Goal: Check status

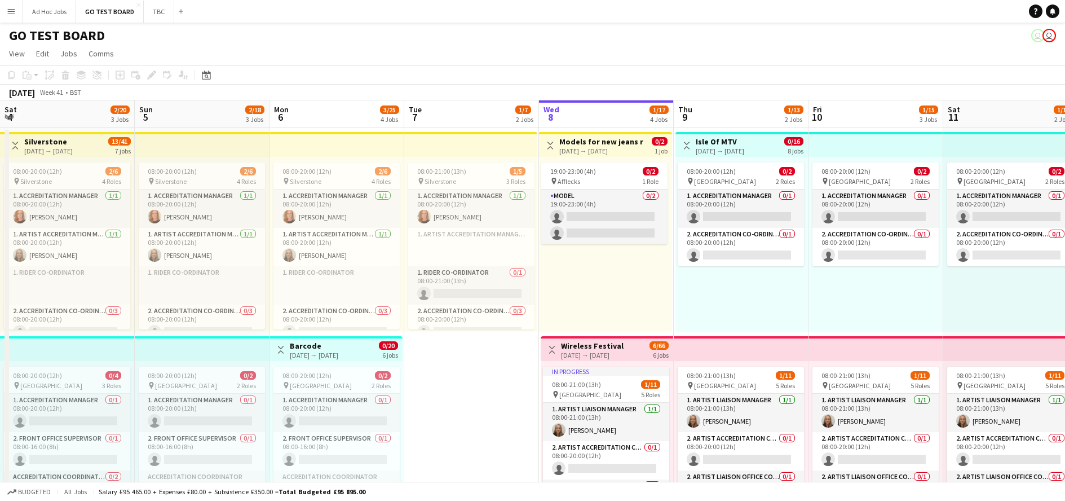
scroll to position [0, 270]
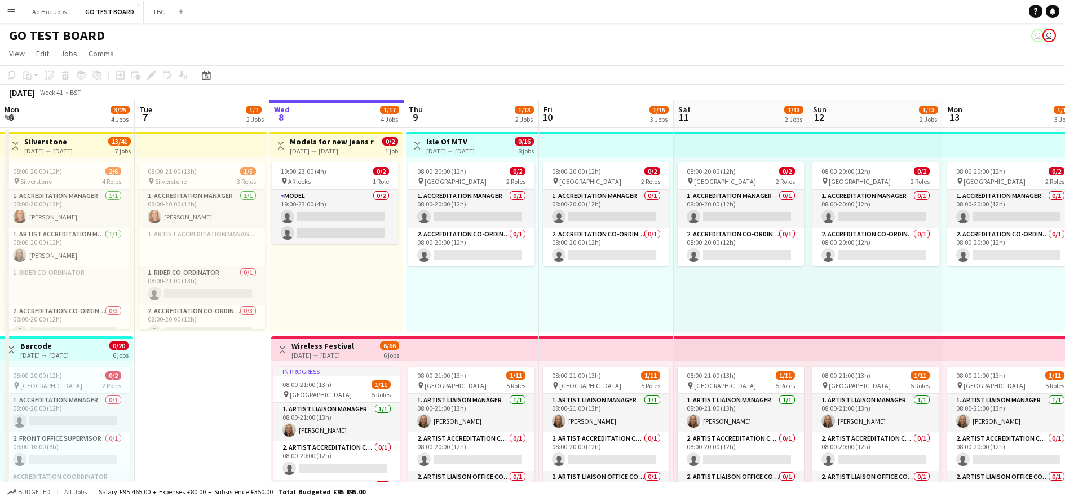
click at [13, 13] on app-icon "Menu" at bounding box center [11, 11] width 9 height 9
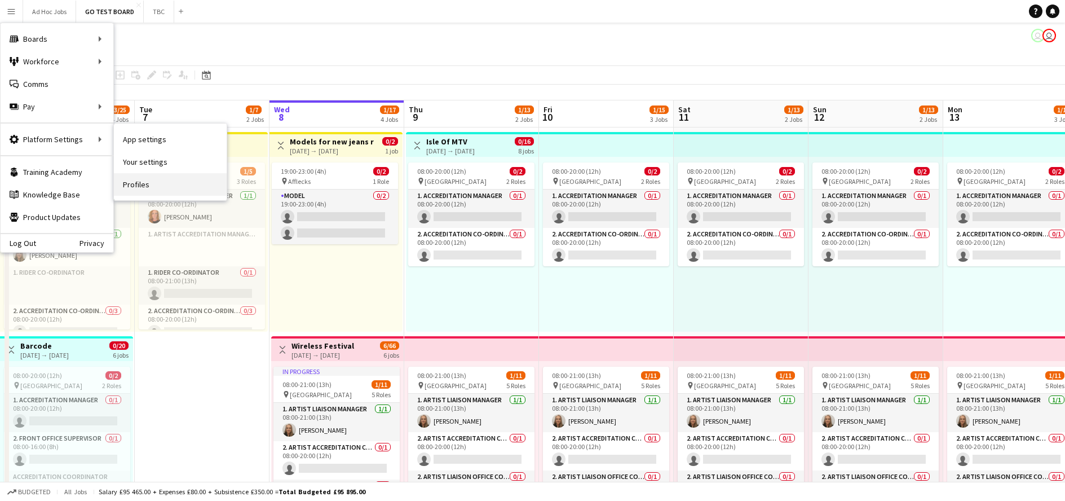
click at [140, 184] on link "Profiles" at bounding box center [170, 184] width 113 height 23
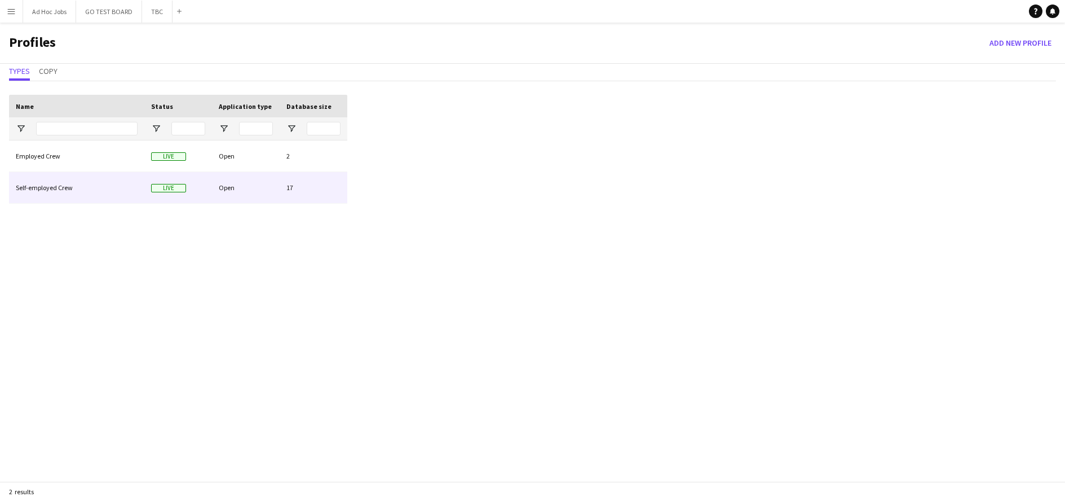
click at [61, 191] on div "Self-employed Crew" at bounding box center [76, 187] width 135 height 31
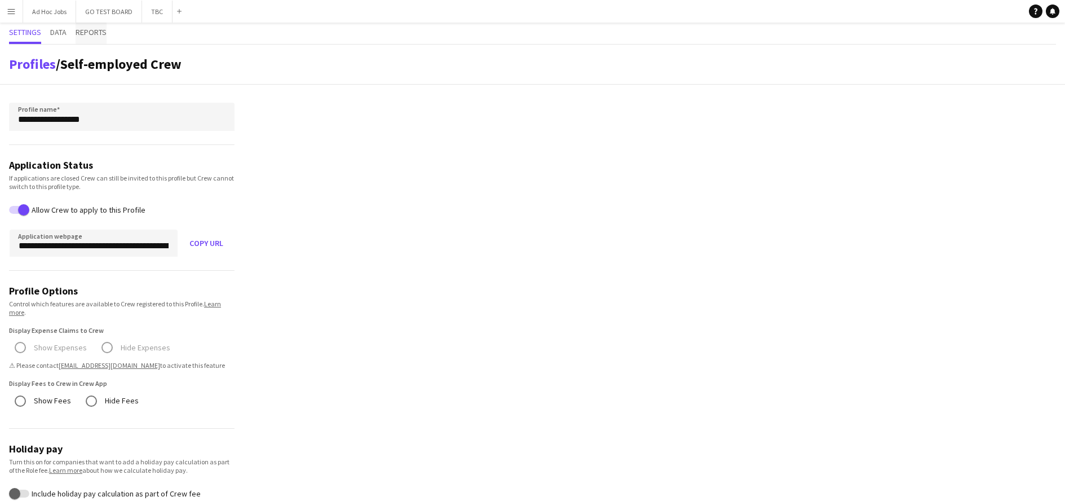
click at [90, 36] on span "Reports" at bounding box center [91, 32] width 31 height 8
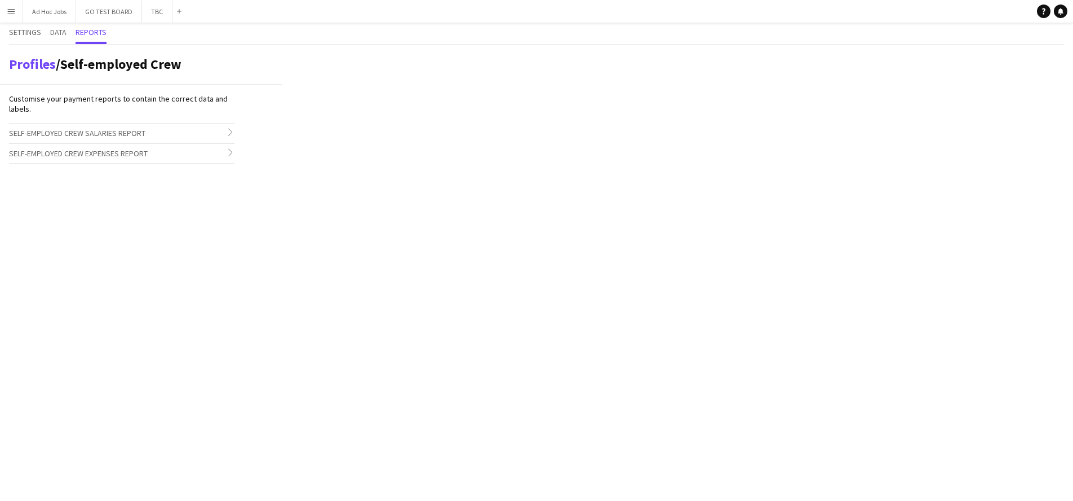
click at [65, 136] on span "Self-employed Crew Salaries Report" at bounding box center [77, 133] width 136 height 10
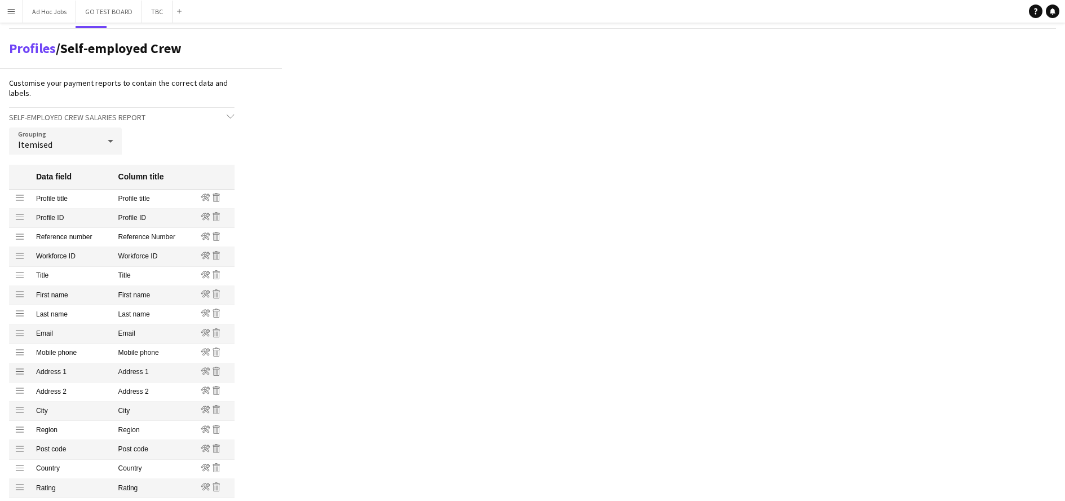
scroll to position [16, 0]
click at [110, 142] on icon at bounding box center [111, 140] width 6 height 3
click at [140, 147] on div at bounding box center [532, 250] width 1065 height 501
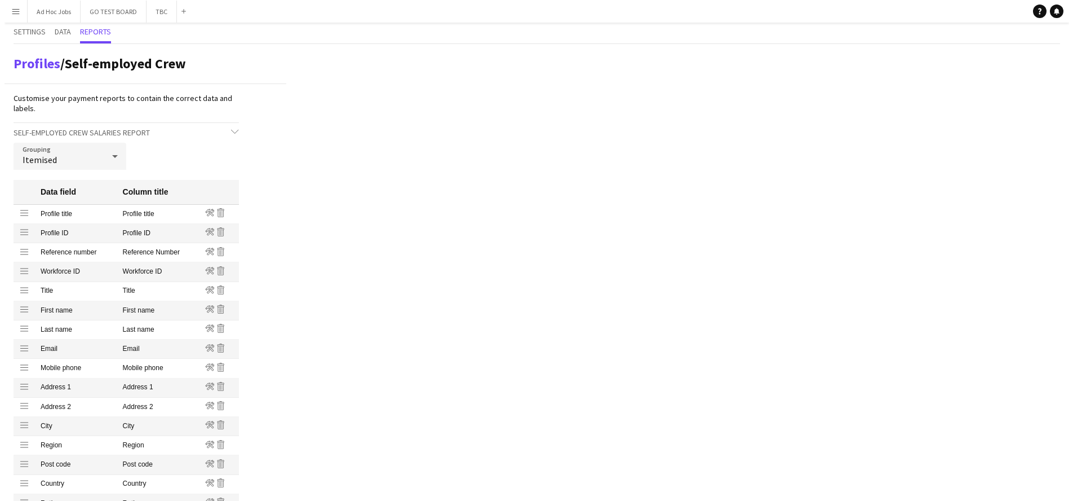
scroll to position [0, 0]
click at [60, 31] on span "Data" at bounding box center [58, 32] width 16 height 8
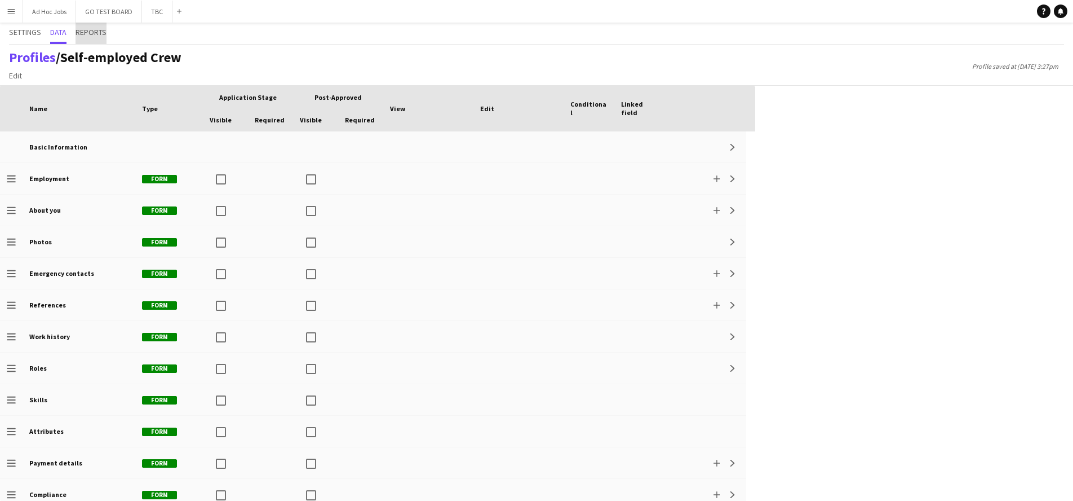
click at [85, 30] on span "Reports" at bounding box center [91, 32] width 31 height 8
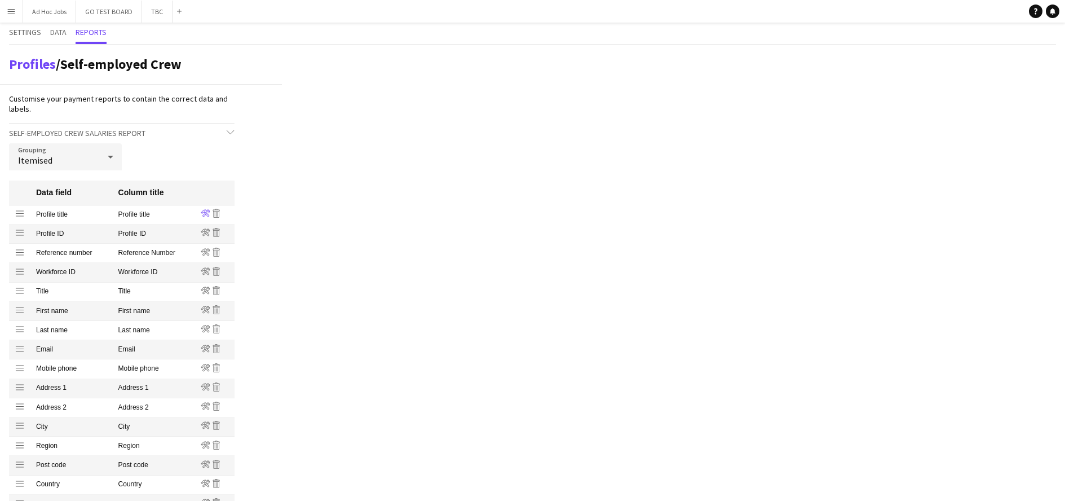
click at [205, 214] on icon "Edit" at bounding box center [205, 213] width 9 height 9
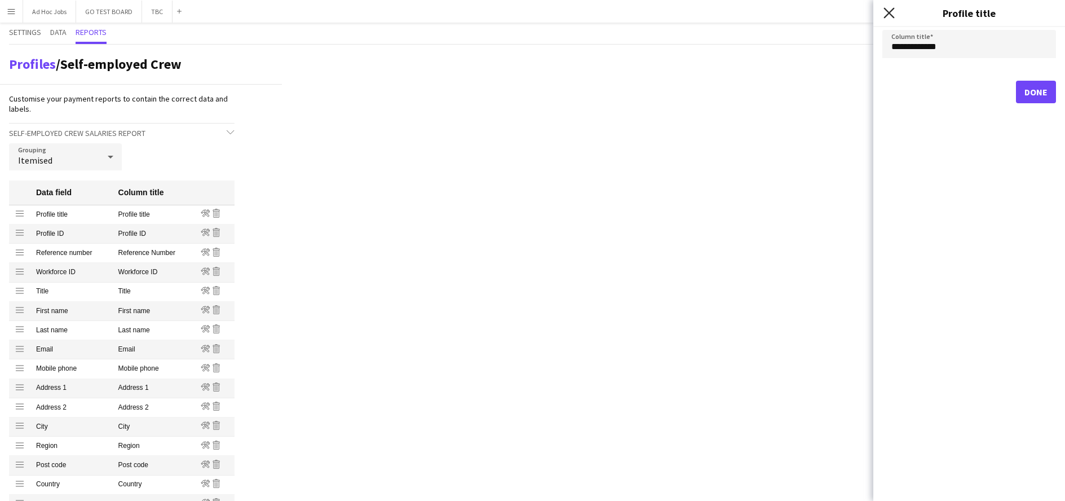
click at [891, 17] on icon "Close pop-in" at bounding box center [888, 12] width 11 height 11
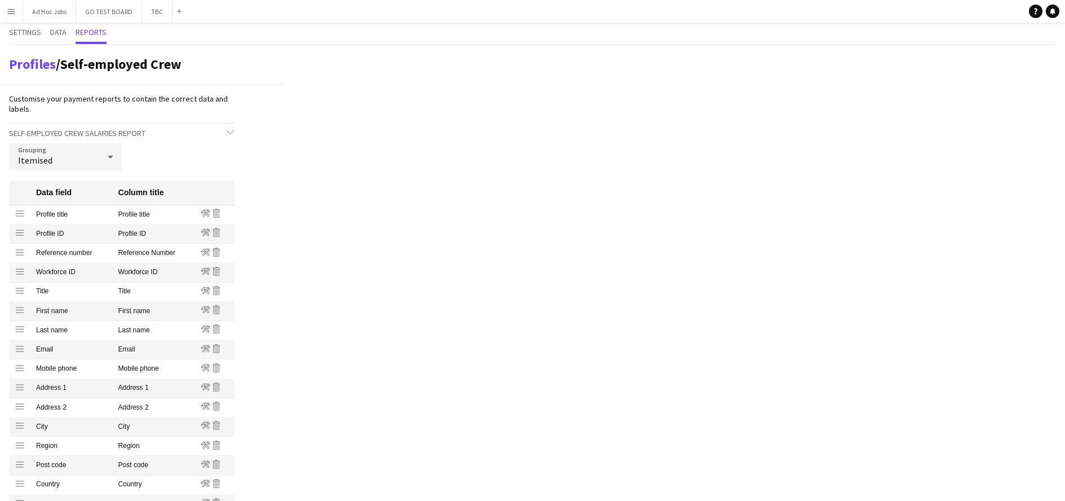
click at [12, 16] on button "Menu" at bounding box center [11, 11] width 23 height 23
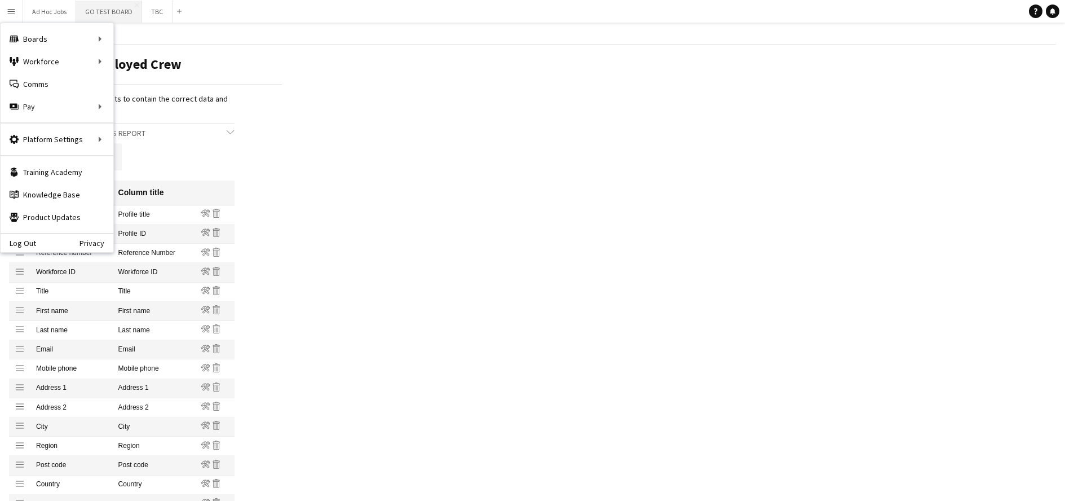
click at [115, 13] on button "GO TEST BOARD Close" at bounding box center [109, 12] width 66 height 22
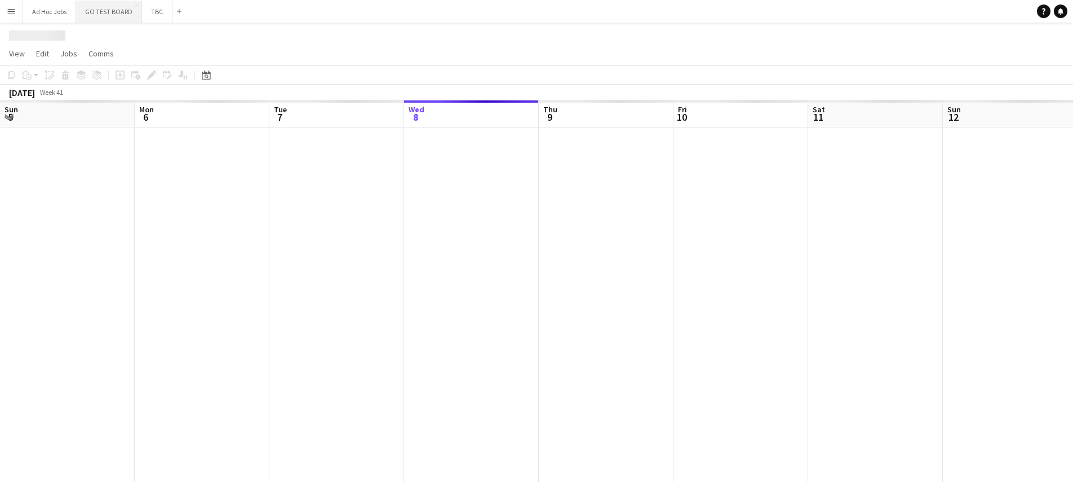
scroll to position [0, 270]
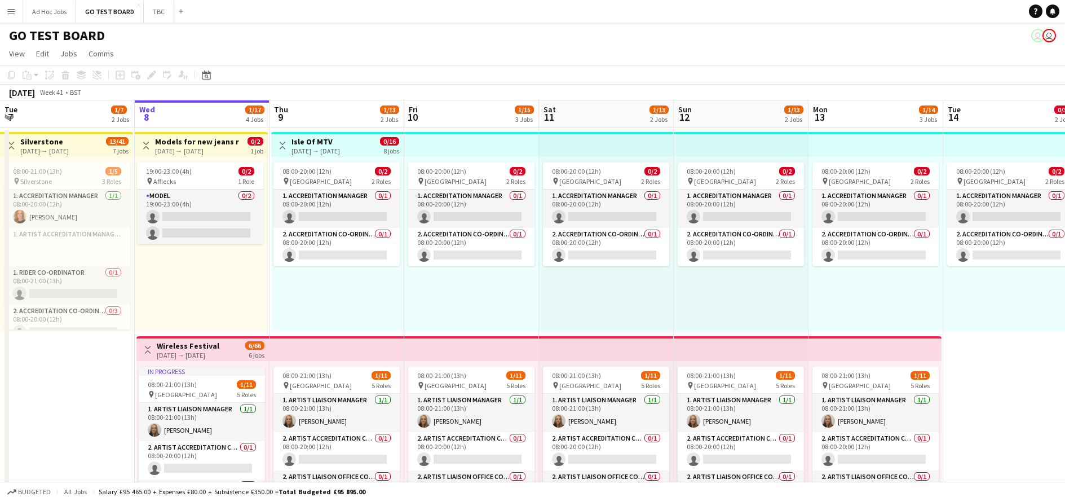
click at [15, 13] on app-icon "Menu" at bounding box center [11, 11] width 9 height 9
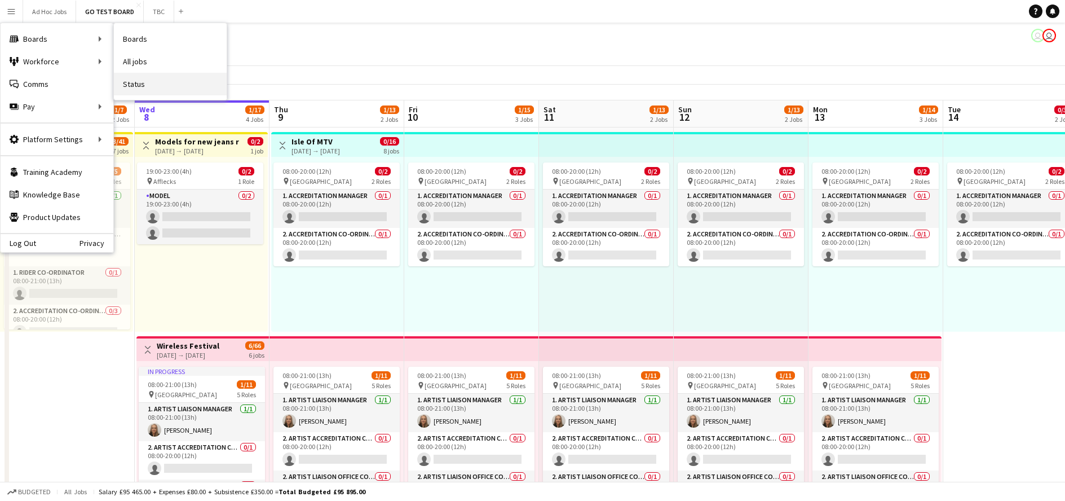
click at [143, 80] on link "Status" at bounding box center [170, 84] width 113 height 23
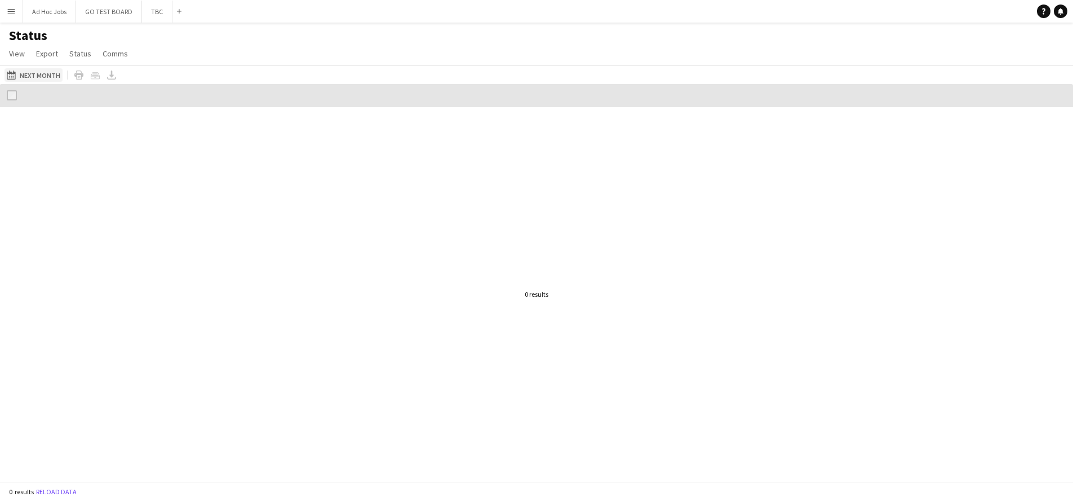
click at [47, 76] on button "[DATE] to [DATE] Next Month" at bounding box center [34, 75] width 58 height 14
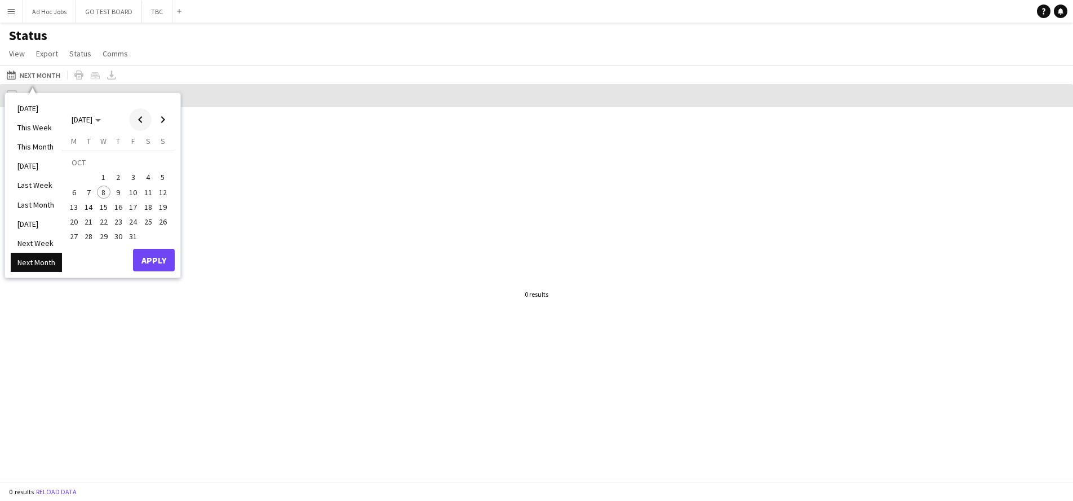
click at [139, 120] on span "Previous month" at bounding box center [140, 119] width 23 height 23
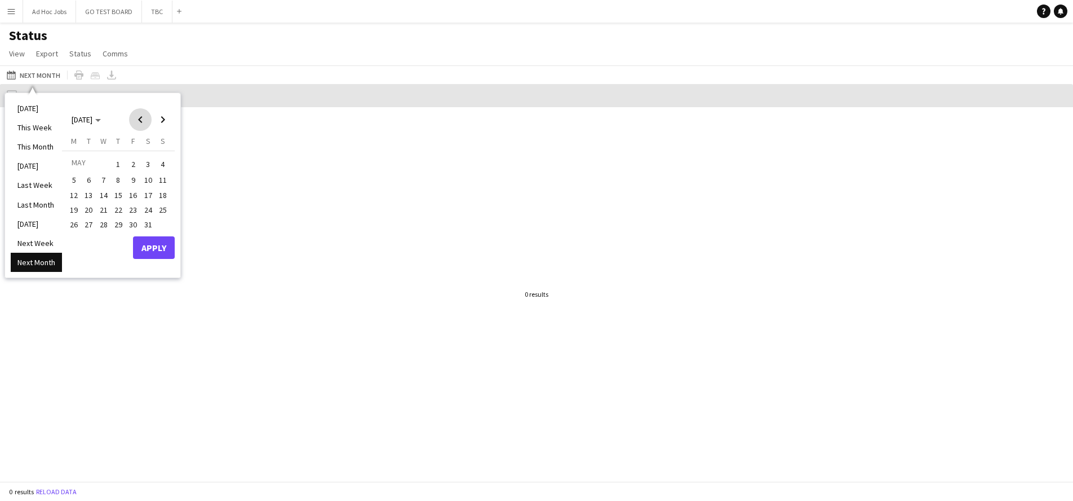
click at [139, 120] on span "Previous month" at bounding box center [140, 119] width 23 height 23
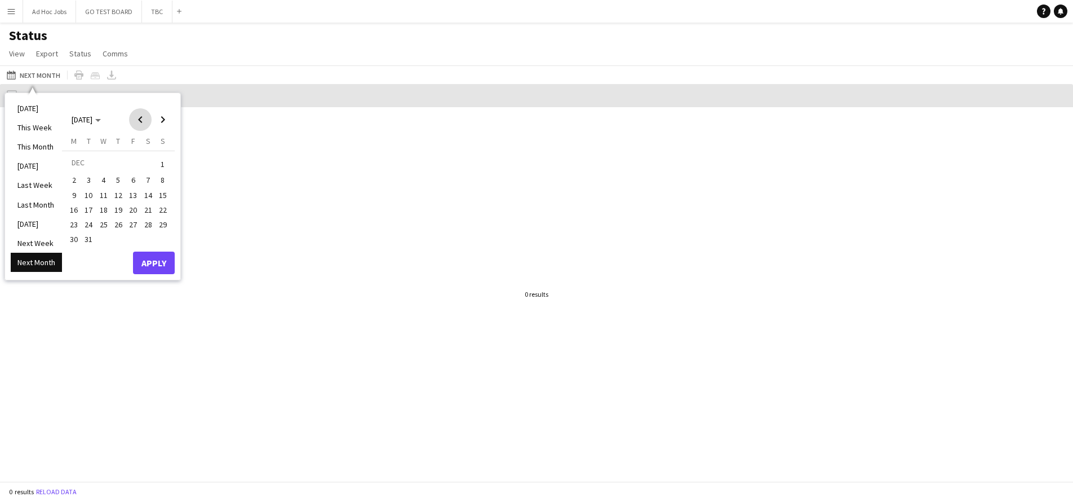
click at [139, 120] on span "Previous month" at bounding box center [140, 119] width 23 height 23
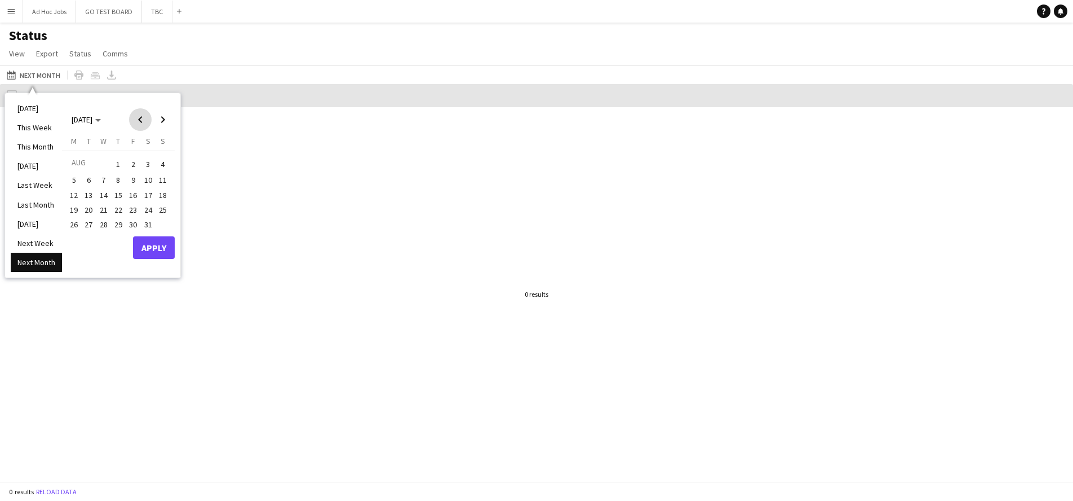
click at [139, 120] on span "Previous month" at bounding box center [140, 119] width 23 height 23
